Goal: Information Seeking & Learning: Compare options

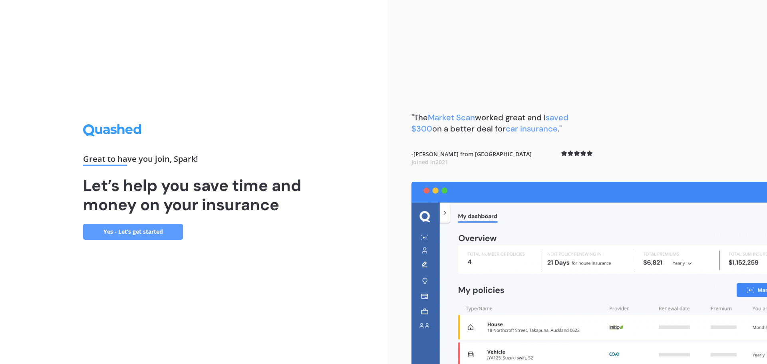
click at [314, 194] on div "Great to have you join , Spark ! Let’s help you save time and money on your ins…" at bounding box center [193, 182] width 387 height 364
click at [147, 231] on link "Yes - Let’s get started" at bounding box center [133, 232] width 100 height 16
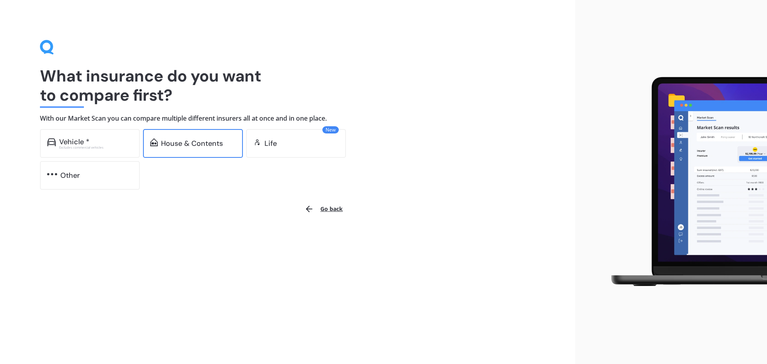
click at [216, 145] on div "House & Contents" at bounding box center [192, 143] width 62 height 8
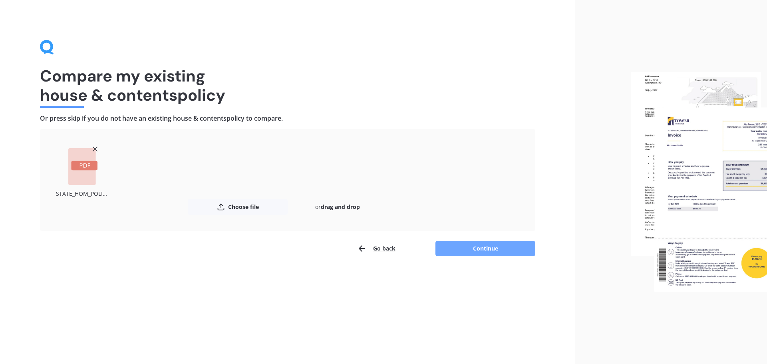
click at [473, 246] on button "Continue" at bounding box center [485, 248] width 100 height 15
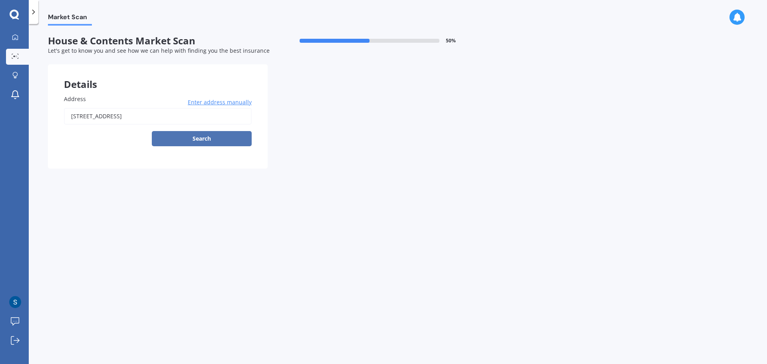
click at [211, 136] on button "Search" at bounding box center [202, 138] width 100 height 15
type input "[STREET_ADDRESS]"
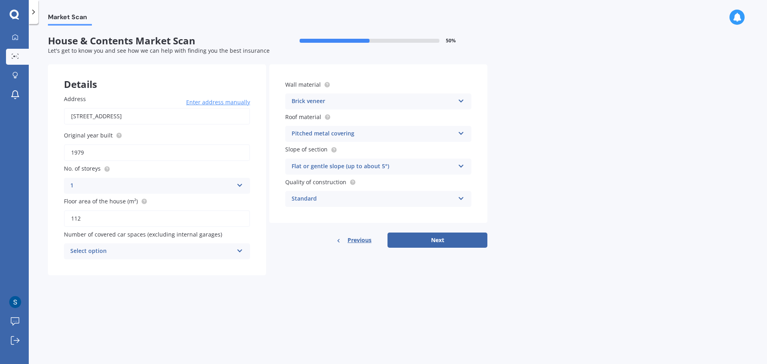
click at [239, 250] on icon at bounding box center [239, 249] width 7 height 6
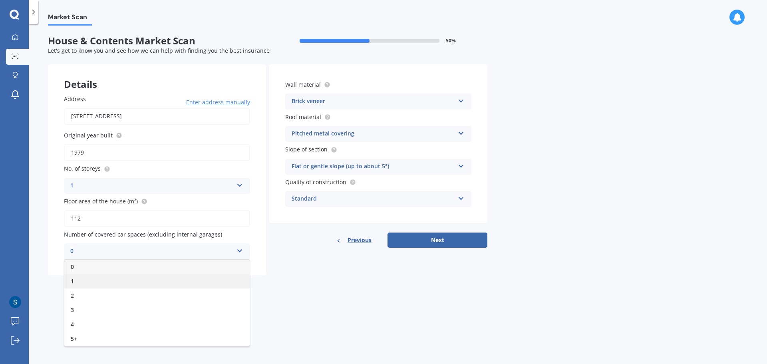
click at [212, 285] on div "1" at bounding box center [156, 281] width 185 height 14
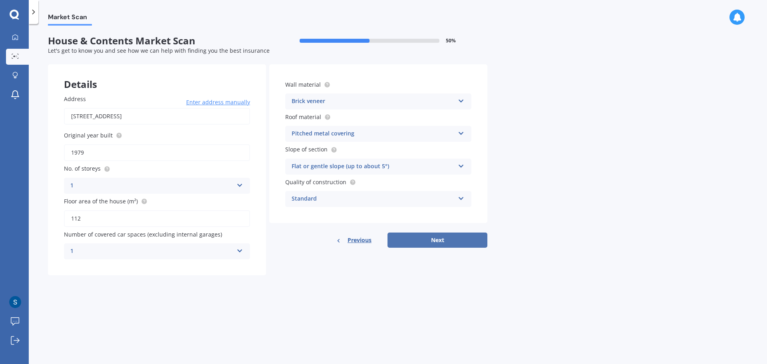
click at [434, 241] on button "Next" at bounding box center [437, 239] width 100 height 15
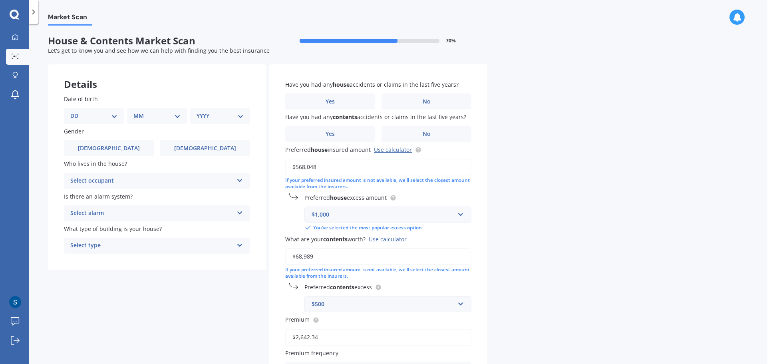
click at [114, 114] on select "DD 01 02 03 04 05 06 07 08 09 10 11 12 13 14 15 16 17 18 19 20 21 22 23 24 25 2…" at bounding box center [93, 115] width 47 height 9
click at [77, 111] on select "DD 01 02 03 04 05 06 07 08 09 10 11 12 13 14 15 16 17 18 19 20 21 22 23 24 25 2…" at bounding box center [93, 115] width 47 height 9
click at [181, 116] on div "MM 01 02 03 04 05 06 07 08 09 10 11 12" at bounding box center [158, 116] width 57 height 16
click at [115, 115] on select "DD 01 02 03 04 05 06 07 08 09 10 11 12 13 14 15 16 17 18 19 20 21 22 23 24 25 2…" at bounding box center [99, 115] width 44 height 9
select select "28"
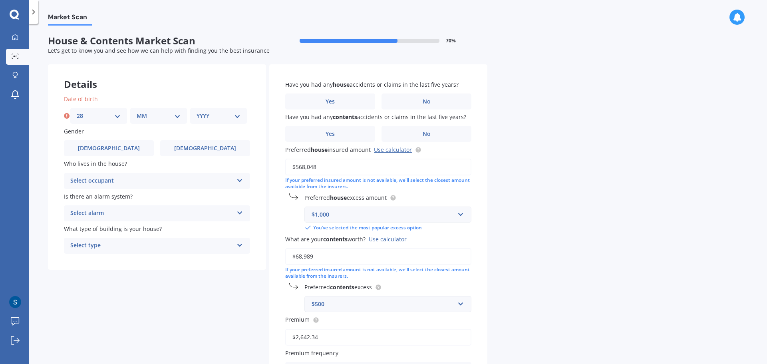
click at [77, 111] on select "DD 01 02 03 04 05 06 07 08 09 10 11 12 13 14 15 16 17 18 19 20 21 22 23 24 25 2…" at bounding box center [99, 115] width 44 height 9
click at [177, 113] on select "MM 01 02 03 04 05 06 07 08 09 10 11 12" at bounding box center [159, 115] width 44 height 9
select select "04"
click at [137, 111] on select "MM 01 02 03 04 05 06 07 08 09 10 11 12" at bounding box center [159, 115] width 44 height 9
click at [238, 116] on select "YYYY 2009 2008 2007 2006 2005 2004 2003 2002 2001 2000 1999 1998 1997 1996 1995…" at bounding box center [219, 115] width 44 height 9
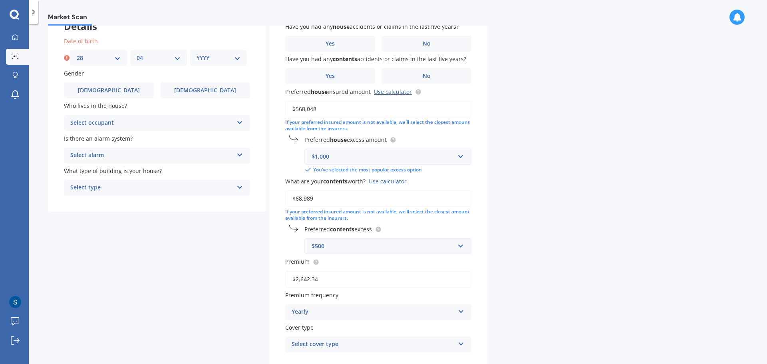
scroll to position [68, 0]
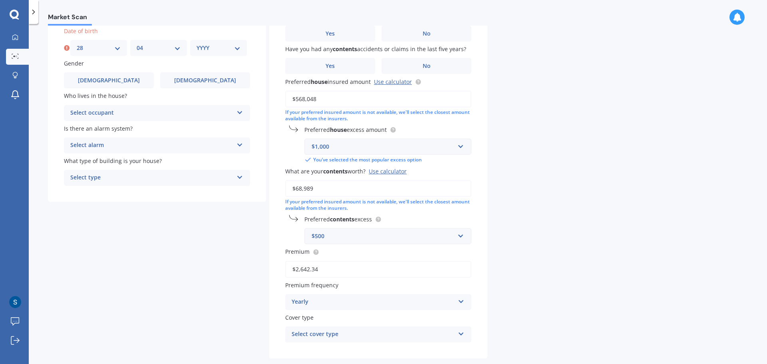
click at [237, 50] on select "YYYY 2009 2008 2007 2006 2005 2004 2003 2002 2001 2000 1999 1998 1997 1996 1995…" at bounding box center [219, 48] width 44 height 9
select select "1974"
click at [197, 44] on select "YYYY 2009 2008 2007 2006 2005 2004 2003 2002 2001 2000 1999 1998 1997 1996 1995…" at bounding box center [219, 48] width 44 height 9
click at [242, 111] on icon at bounding box center [239, 111] width 7 height 6
click at [201, 130] on div "Owner" at bounding box center [156, 128] width 185 height 14
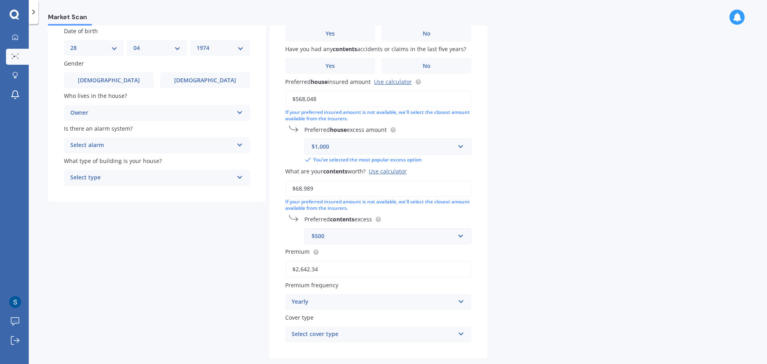
click at [241, 179] on icon at bounding box center [239, 176] width 7 height 6
click at [220, 197] on div "Freestanding" at bounding box center [156, 193] width 185 height 14
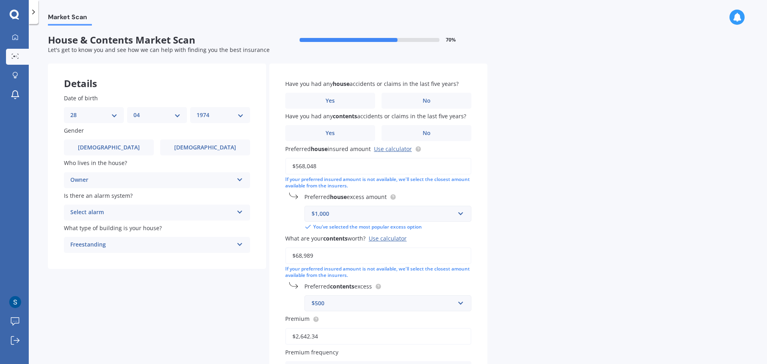
scroll to position [0, 0]
click at [414, 101] on label "No" at bounding box center [426, 101] width 90 height 16
click at [0, 0] on input "No" at bounding box center [0, 0] width 0 height 0
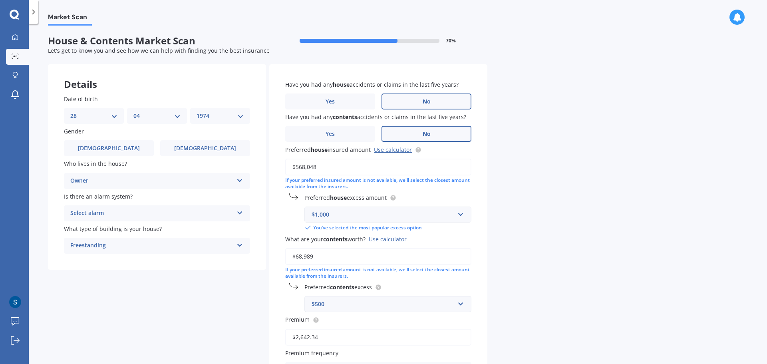
click at [425, 136] on span "No" at bounding box center [427, 134] width 8 height 7
click at [0, 0] on input "No" at bounding box center [0, 0] width 0 height 0
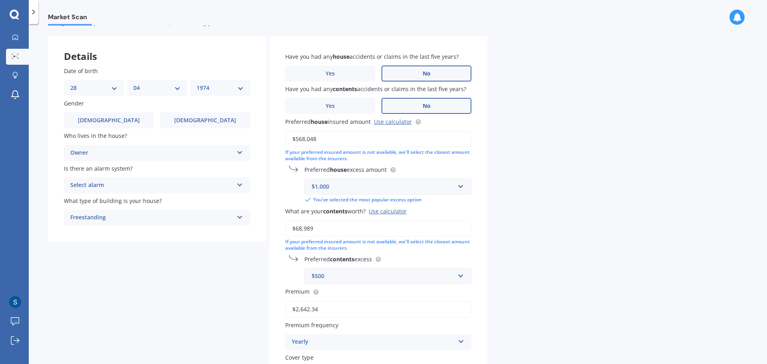
scroll to position [68, 0]
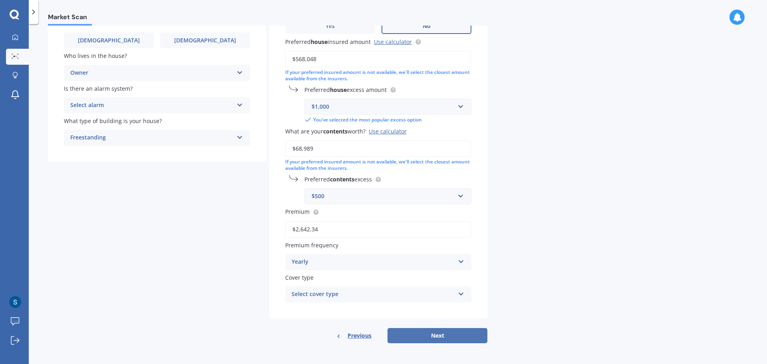
click at [442, 335] on button "Next" at bounding box center [437, 335] width 100 height 15
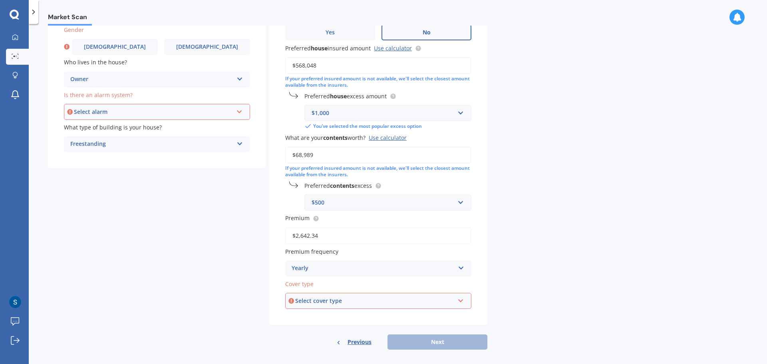
click at [459, 304] on div "Select cover type Homepack Essentials Homepack Comprehensive" at bounding box center [378, 301] width 186 height 16
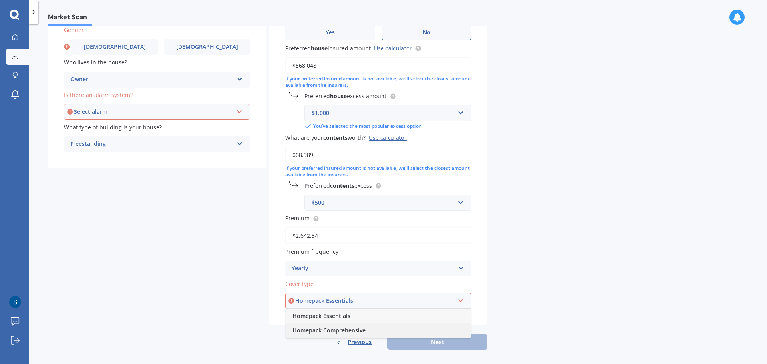
click at [427, 331] on div "Homepack Comprehensive" at bounding box center [378, 330] width 185 height 14
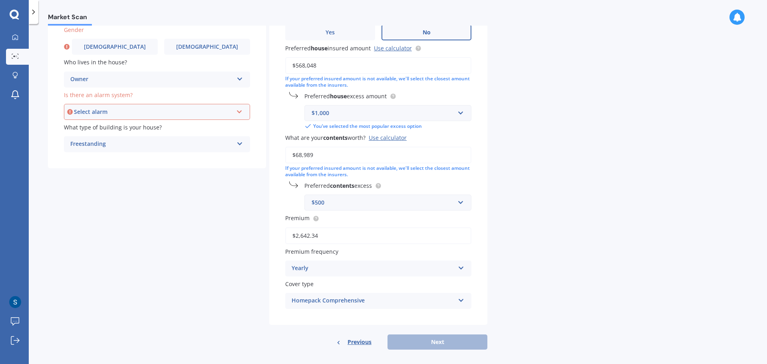
click at [455, 343] on div "Previous Next" at bounding box center [378, 341] width 218 height 15
click at [239, 110] on icon at bounding box center [239, 110] width 7 height 6
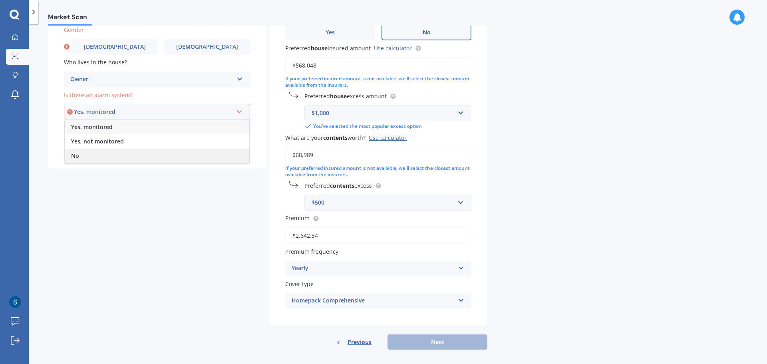
click at [141, 157] on div "No" at bounding box center [157, 156] width 185 height 14
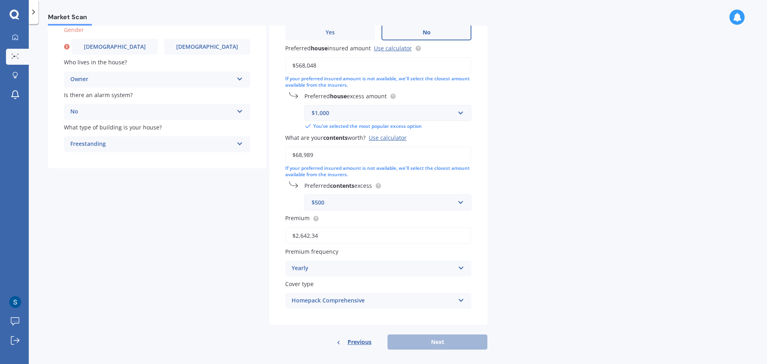
click at [451, 344] on div "Previous Next" at bounding box center [378, 341] width 218 height 15
click at [185, 47] on label "Female" at bounding box center [207, 47] width 86 height 16
click at [0, 0] on input "Female" at bounding box center [0, 0] width 0 height 0
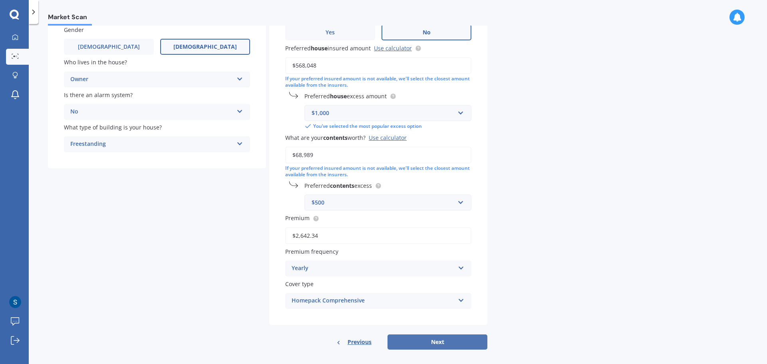
click at [441, 342] on button "Next" at bounding box center [437, 341] width 100 height 15
select select "28"
select select "04"
select select "1974"
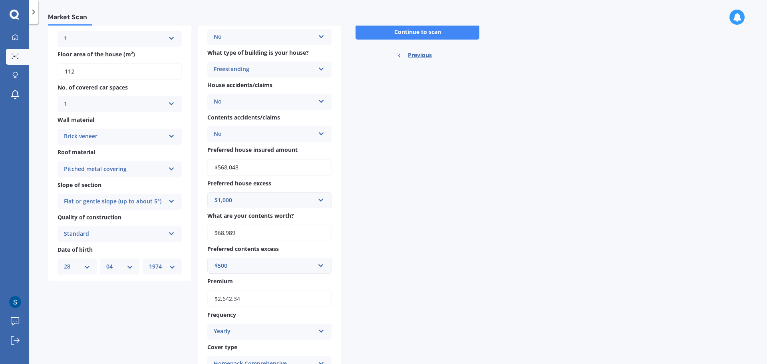
scroll to position [155, 0]
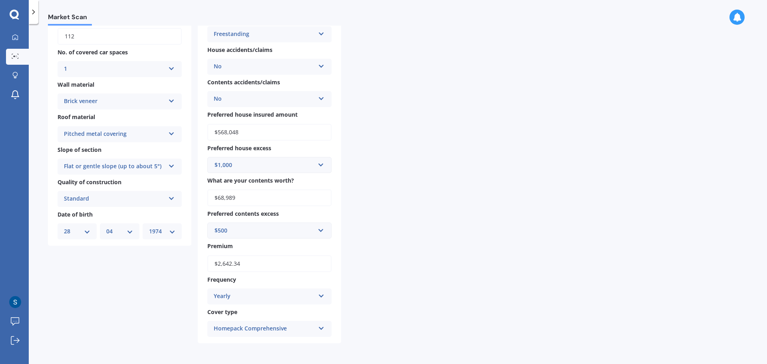
click at [320, 295] on icon at bounding box center [321, 295] width 7 height 6
click at [308, 256] on div "Monthly" at bounding box center [269, 252] width 123 height 14
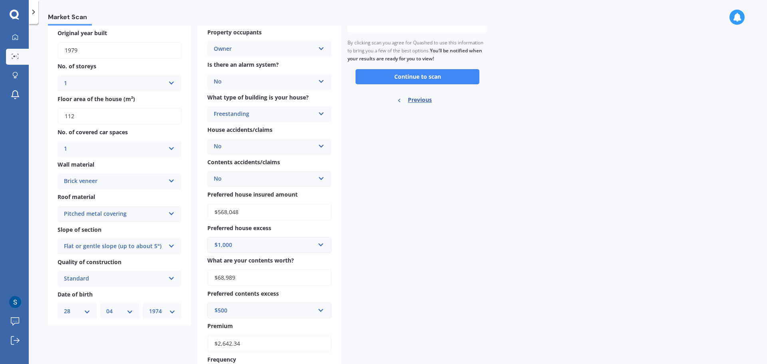
scroll to position [35, 0]
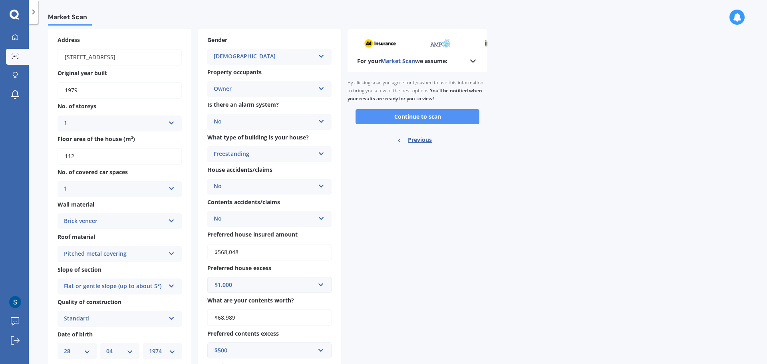
click at [415, 111] on button "Continue to scan" at bounding box center [418, 116] width 124 height 15
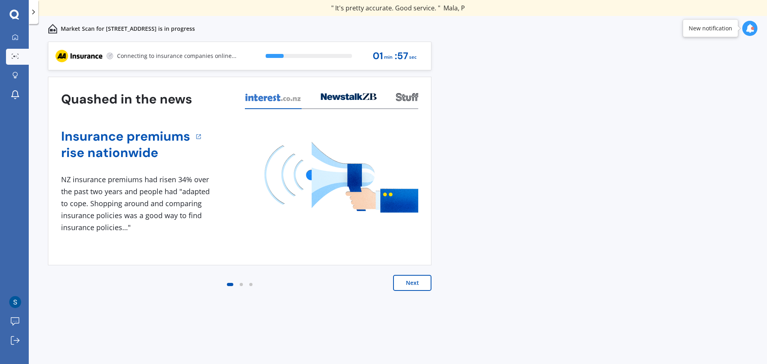
click at [407, 279] on button "Next" at bounding box center [412, 283] width 38 height 16
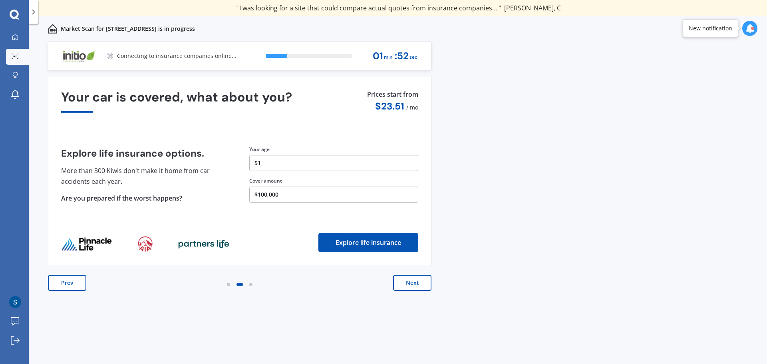
click at [407, 282] on button "Next" at bounding box center [412, 283] width 38 height 16
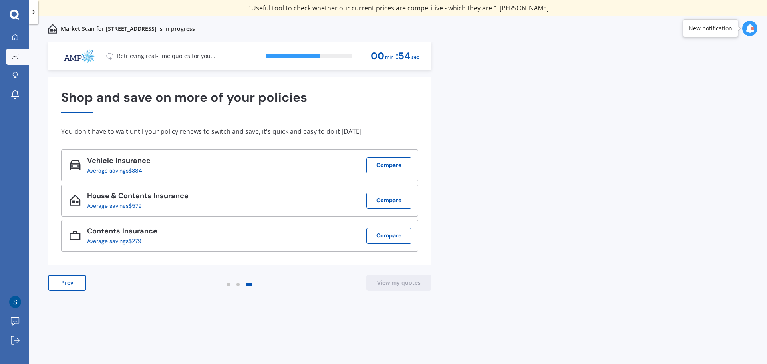
click at [748, 32] on icon at bounding box center [749, 28] width 9 height 9
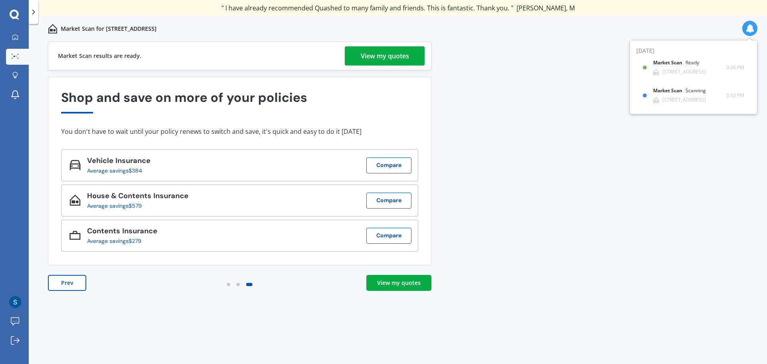
click at [383, 53] on div "View my quotes" at bounding box center [385, 55] width 48 height 19
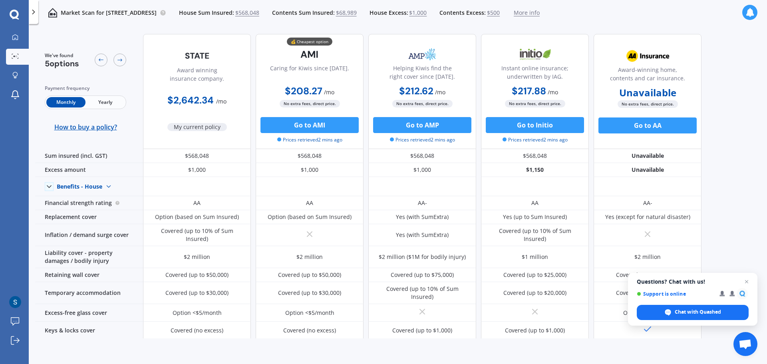
click at [110, 100] on span "Yearly" at bounding box center [104, 102] width 39 height 10
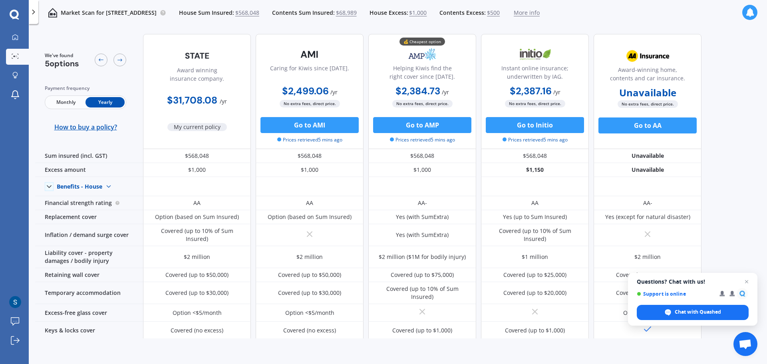
click at [259, 14] on span "$568,048" at bounding box center [247, 13] width 24 height 8
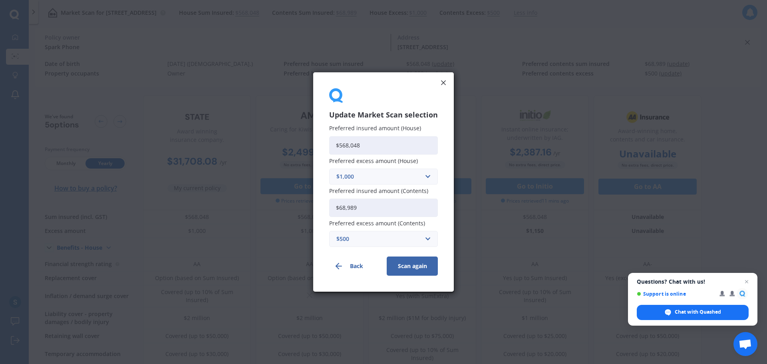
drag, startPoint x: 375, startPoint y: 147, endPoint x: 325, endPoint y: 147, distance: 50.3
click at [325, 147] on div "Update Market Scan selection Preferred insured amount (House) $568,048 Preferre…" at bounding box center [383, 181] width 141 height 219
type input "$650,000"
drag, startPoint x: 360, startPoint y: 206, endPoint x: 339, endPoint y: 207, distance: 20.8
click at [339, 207] on input "$68,989" at bounding box center [383, 208] width 109 height 18
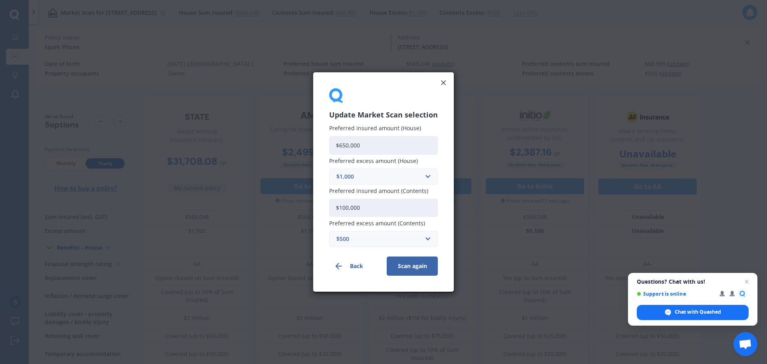
type input "$100,000"
click at [414, 267] on button "Scan again" at bounding box center [412, 265] width 51 height 19
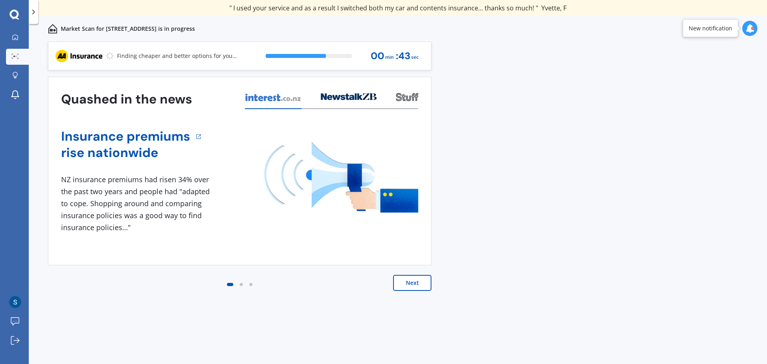
drag, startPoint x: 79, startPoint y: 12, endPoint x: 51, endPoint y: 48, distance: 45.5
click at [51, 48] on div "Previous 80,000+ Kiwi consumers have signed up to shop and save their insurance…" at bounding box center [398, 182] width 738 height 364
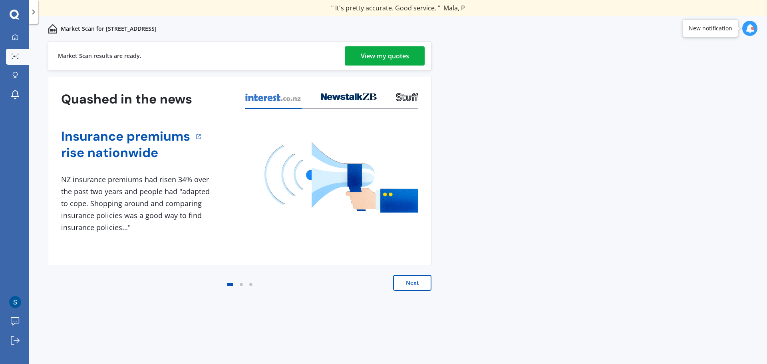
click at [395, 57] on div "View my quotes" at bounding box center [385, 55] width 48 height 19
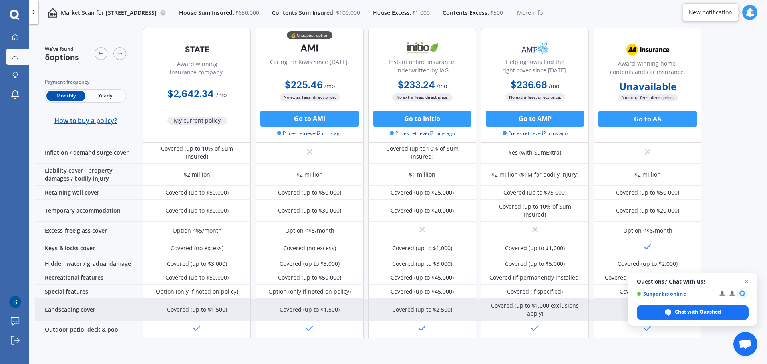
scroll to position [68, 0]
